Goal: Task Accomplishment & Management: Manage account settings

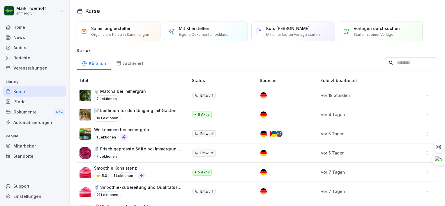
click at [124, 89] on p "🍵 Matcha bei immergrün" at bounding box center [120, 91] width 52 height 6
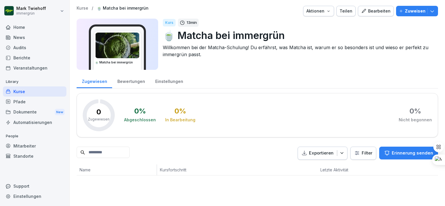
click at [345, 11] on div "Teilen" at bounding box center [346, 11] width 13 height 6
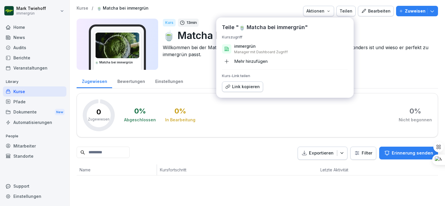
click at [239, 84] on div "Link kopieren" at bounding box center [242, 87] width 35 height 6
click at [238, 120] on div "0 % Abgeschlossen 0 % In Bearbeitung 0 % Nicht begonnen" at bounding box center [278, 115] width 308 height 32
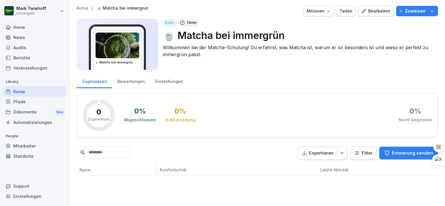
click at [139, 54] on img at bounding box center [117, 46] width 44 height 26
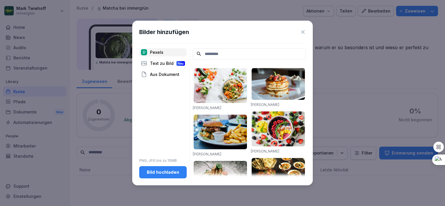
click at [304, 31] on icon at bounding box center [303, 32] width 6 height 6
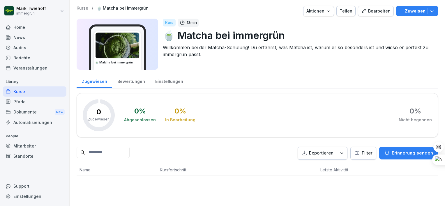
click at [30, 89] on div "Kurse" at bounding box center [34, 91] width 63 height 10
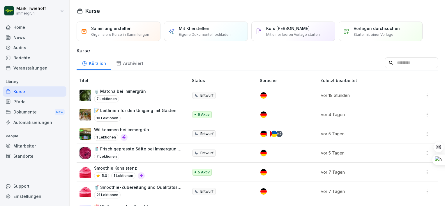
click at [119, 95] on div "🍵 Matcha bei immergrün 7 Lektionen" at bounding box center [120, 95] width 52 height 14
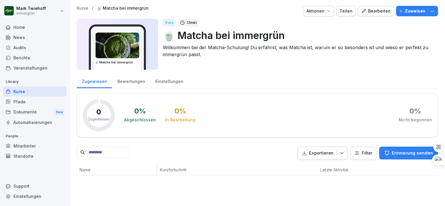
click at [376, 13] on div "Bearbeiten" at bounding box center [375, 11] width 29 height 6
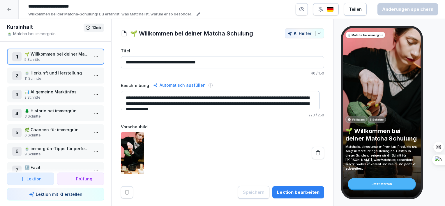
scroll to position [6, 0]
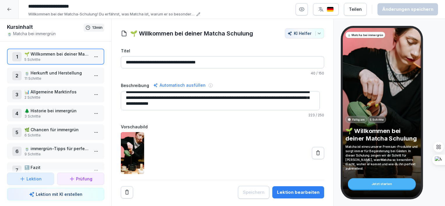
click at [64, 78] on p "11 Schritte" at bounding box center [56, 78] width 65 height 5
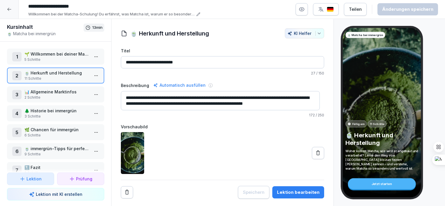
click at [58, 90] on p "📊 Allgemeine Marktinfos" at bounding box center [56, 92] width 65 height 6
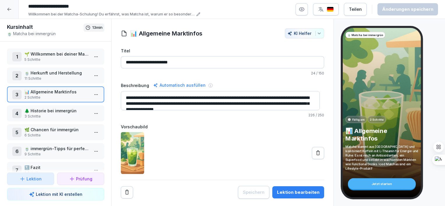
click at [57, 109] on p "🌲 Historie bei immergrün" at bounding box center [56, 111] width 65 height 6
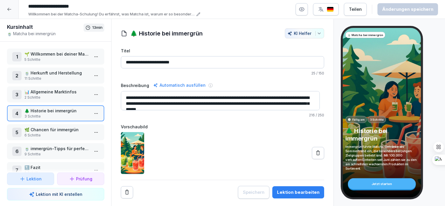
click at [52, 130] on p "🌿 Chancen für immergrün" at bounding box center [56, 130] width 65 height 6
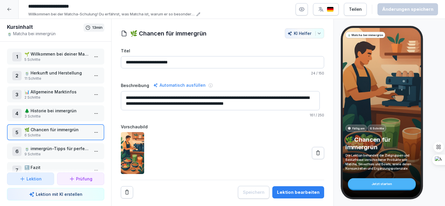
click at [49, 149] on p "🍵 immergrün-Tipps für perfekte Schichten beim Matcha Latte" at bounding box center [56, 149] width 65 height 6
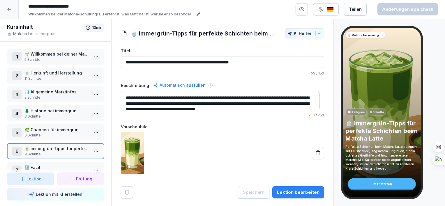
scroll to position [15, 0]
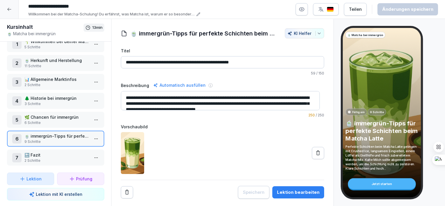
click at [50, 150] on div "7 🔚 Fazit 2 Schritte" at bounding box center [55, 158] width 97 height 16
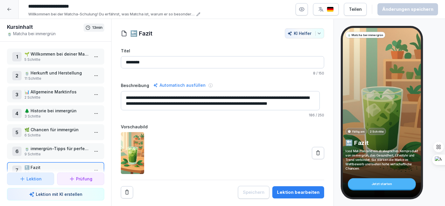
click at [10, 8] on icon at bounding box center [9, 9] width 5 height 5
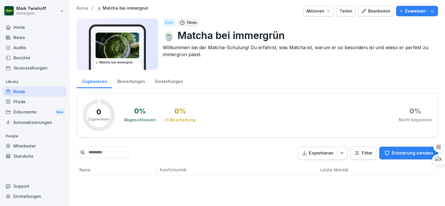
click at [407, 12] on p "Zuweisen" at bounding box center [415, 11] width 21 height 6
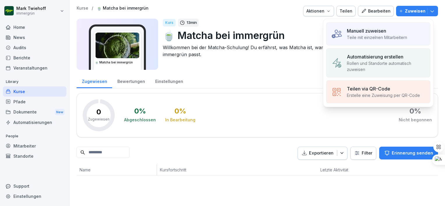
click at [374, 37] on p "Teile mit einzelnen Mitarbeitern" at bounding box center [377, 37] width 60 height 6
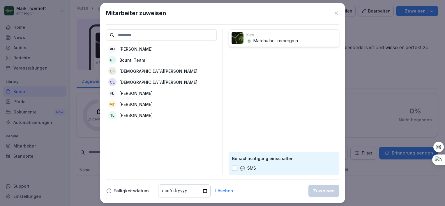
click at [141, 101] on p "Mark Twiehoff" at bounding box center [135, 104] width 33 height 6
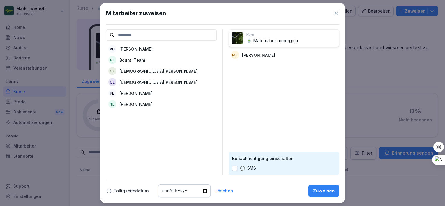
click at [145, 73] on p "Christian Filar" at bounding box center [158, 71] width 78 height 6
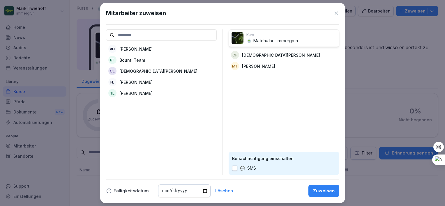
click at [324, 190] on div "Zuweisen" at bounding box center [324, 191] width 22 height 6
